Goal: Navigation & Orientation: Find specific page/section

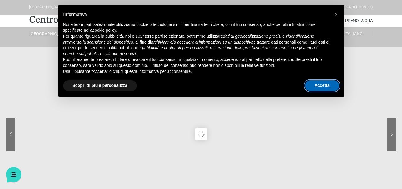
click at [324, 84] on button "Accetta" at bounding box center [322, 85] width 34 height 11
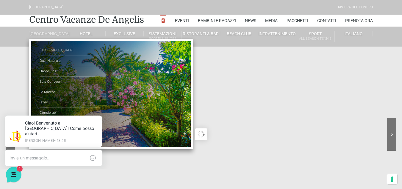
click at [55, 51] on link "[GEOGRAPHIC_DATA]" at bounding box center [70, 50] width 60 height 10
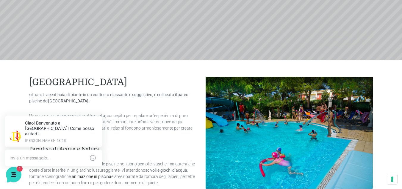
drag, startPoint x: 406, startPoint y: 21, endPoint x: 405, endPoint y: 37, distance: 15.2
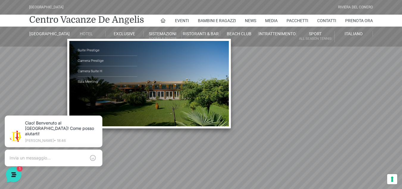
click at [87, 32] on link "Hotel" at bounding box center [86, 33] width 38 height 5
